Goal: Obtain resource: Download file/media

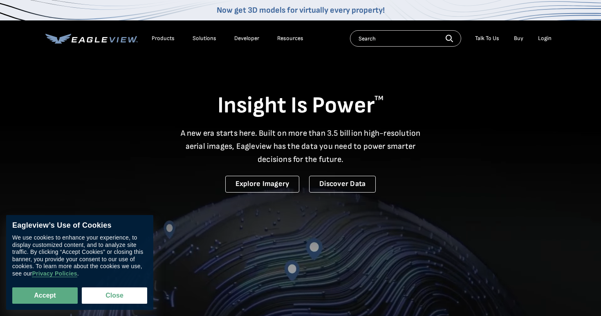
click at [539, 39] on div "Login" at bounding box center [544, 38] width 13 height 7
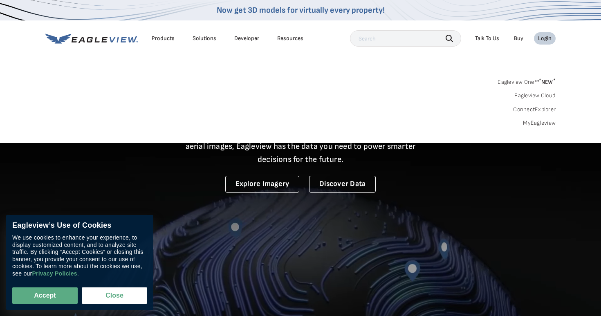
click at [542, 121] on link "MyEagleview" at bounding box center [539, 122] width 33 height 7
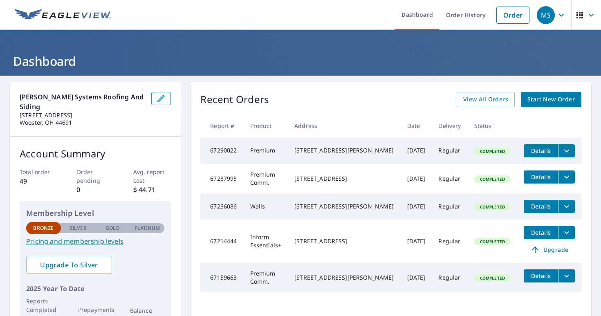
click at [551, 150] on span "Details" at bounding box center [541, 151] width 25 height 8
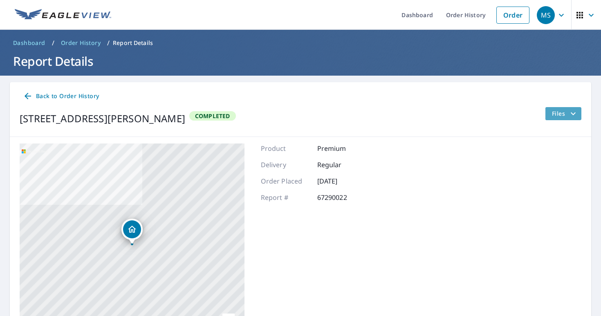
click at [555, 118] on span "Files" at bounding box center [565, 114] width 26 height 10
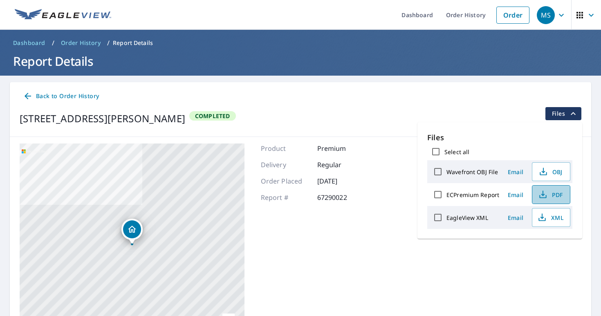
click at [549, 198] on span "PDF" at bounding box center [550, 195] width 26 height 10
